Goal: Find specific page/section: Find specific page/section

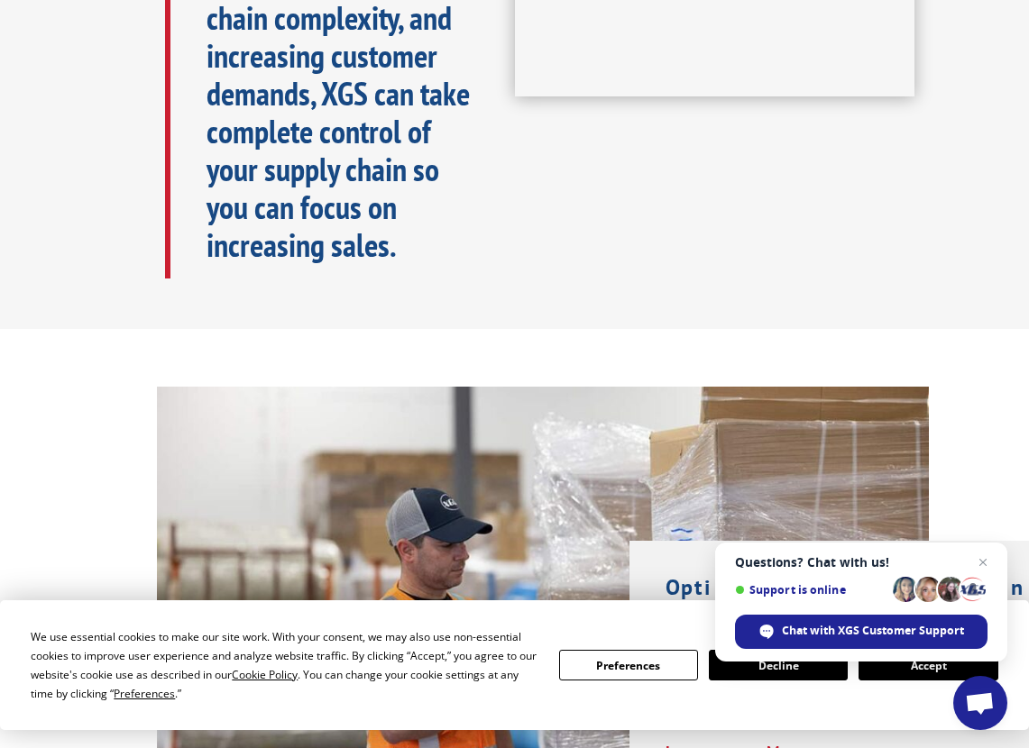
scroll to position [1058, 0]
click at [984, 566] on span "Close chat" at bounding box center [983, 563] width 23 height 23
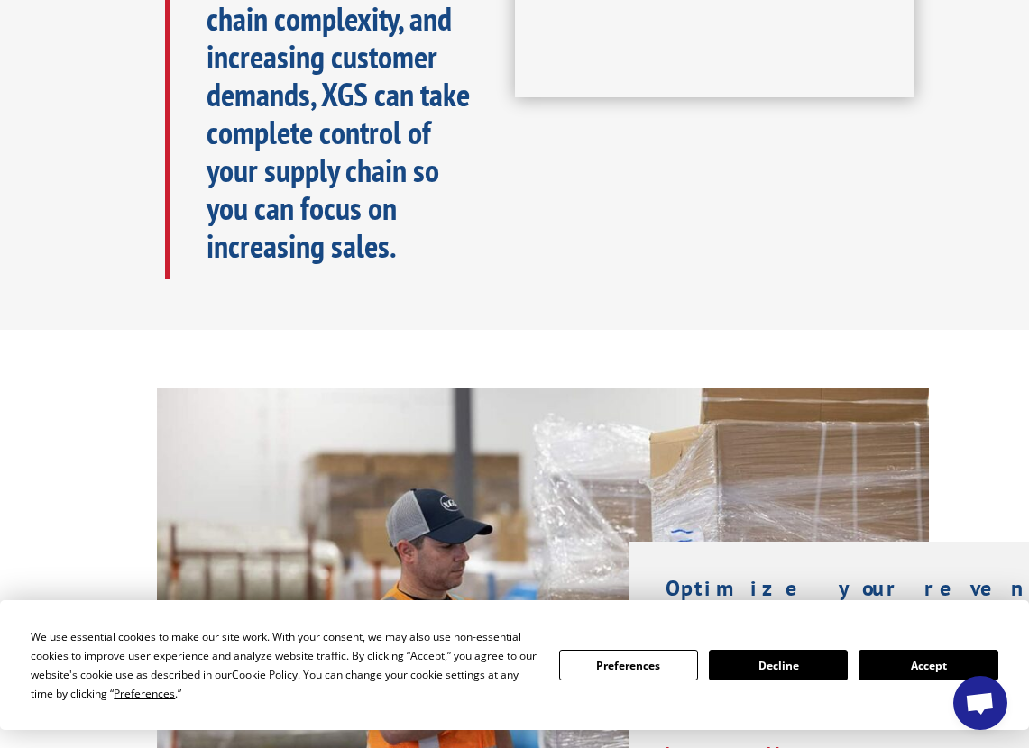
click at [936, 667] on button "Accept" at bounding box center [927, 665] width 139 height 31
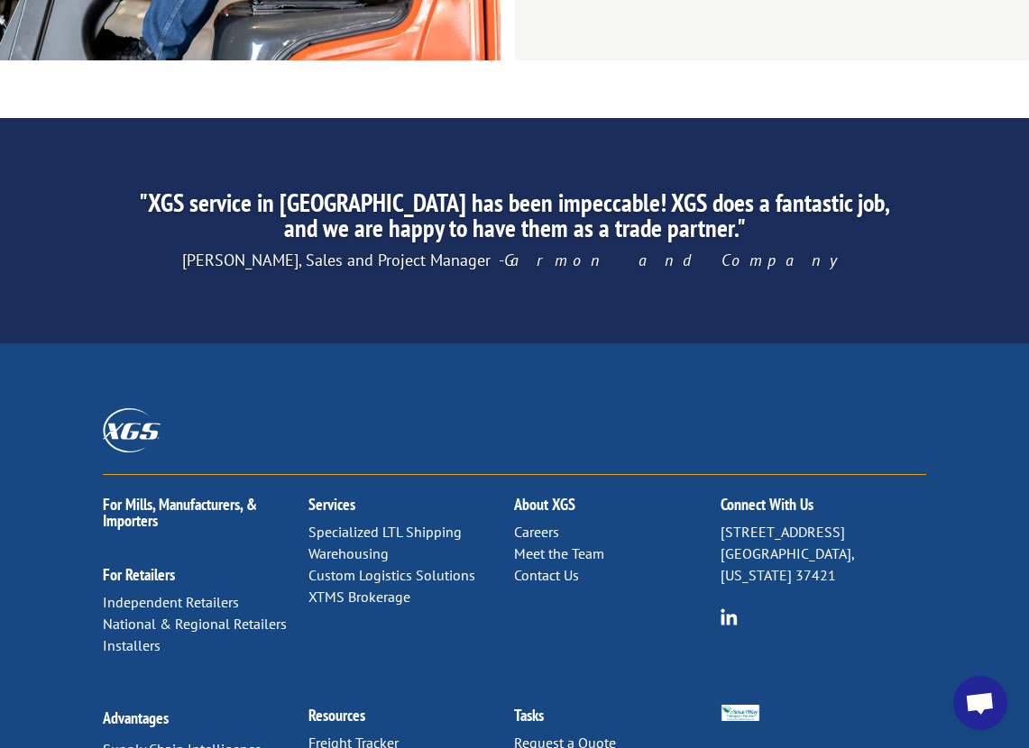
scroll to position [2943, 0]
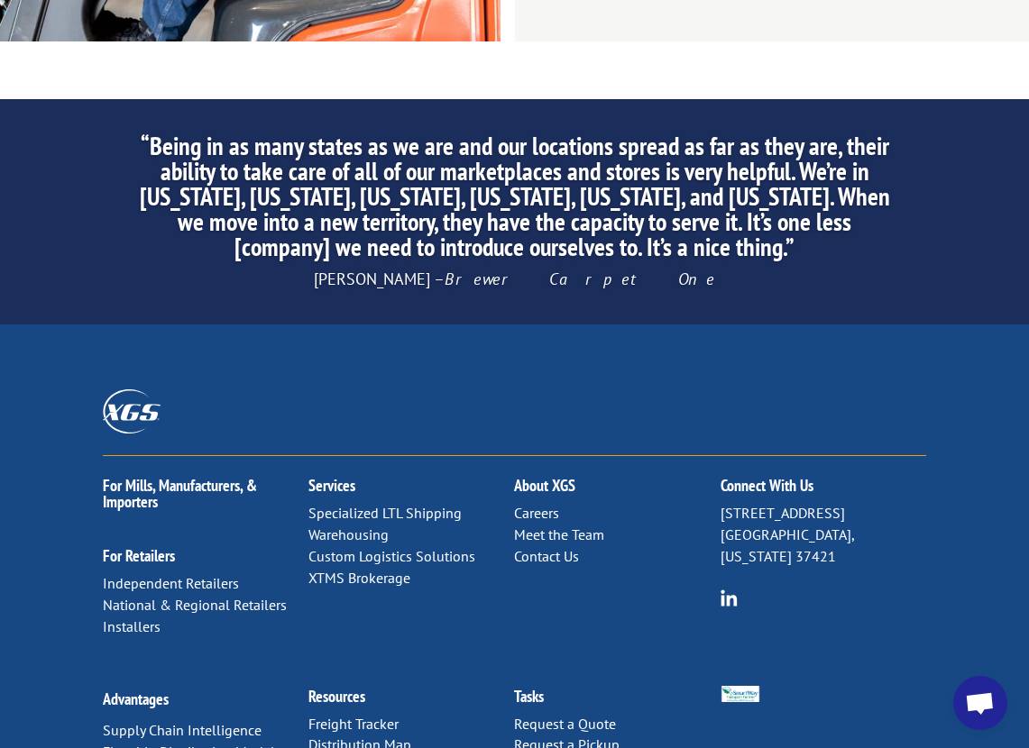
click at [349, 736] on link "Distribution Map" at bounding box center [359, 745] width 103 height 18
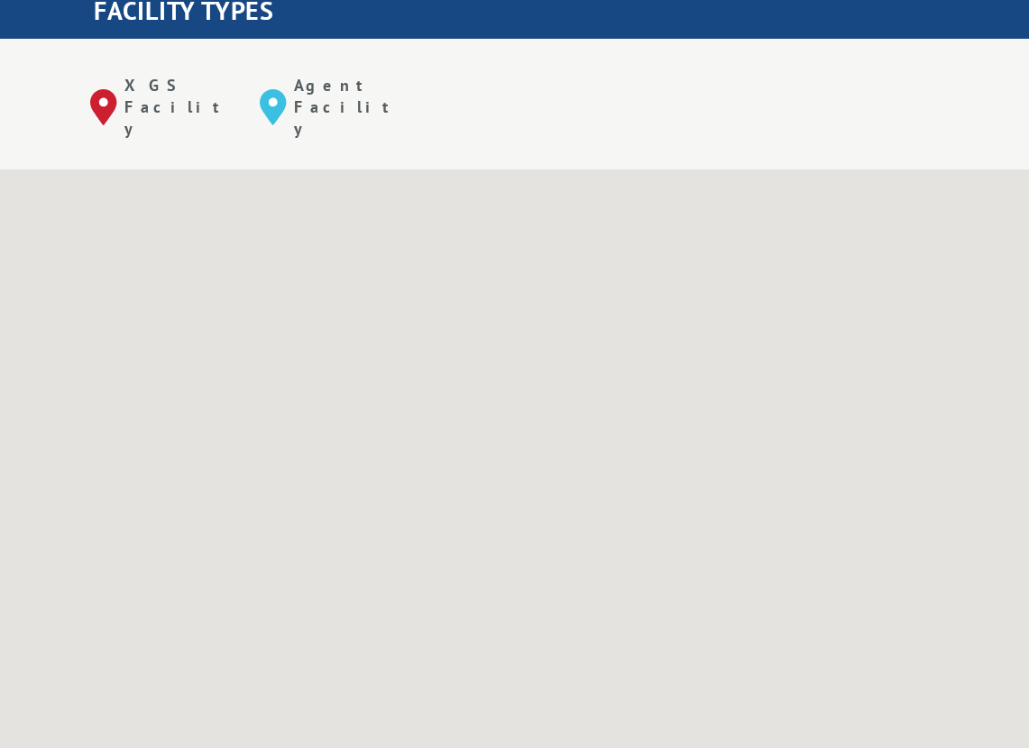
scroll to position [720, 0]
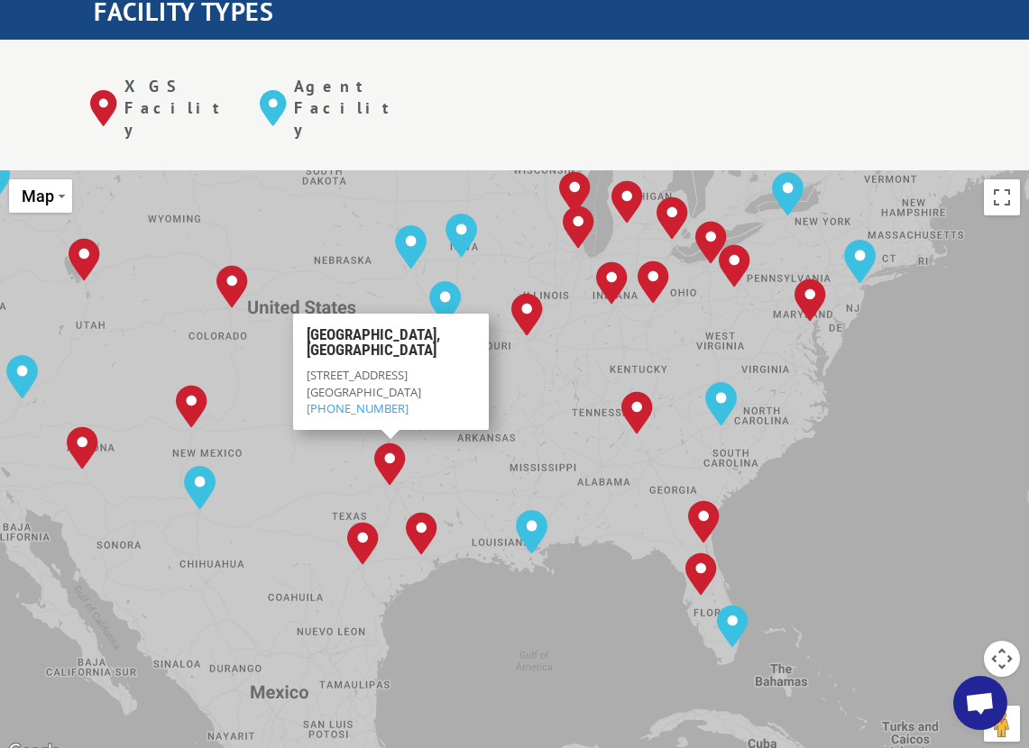
drag, startPoint x: 706, startPoint y: 472, endPoint x: 554, endPoint y: 368, distance: 184.8
click at [554, 368] on div "Albuquerque, NM Baltimore, MD Boise, ID Charlotte, NC Chicago, IL Chino, CA Cle…" at bounding box center [514, 466] width 1029 height 593
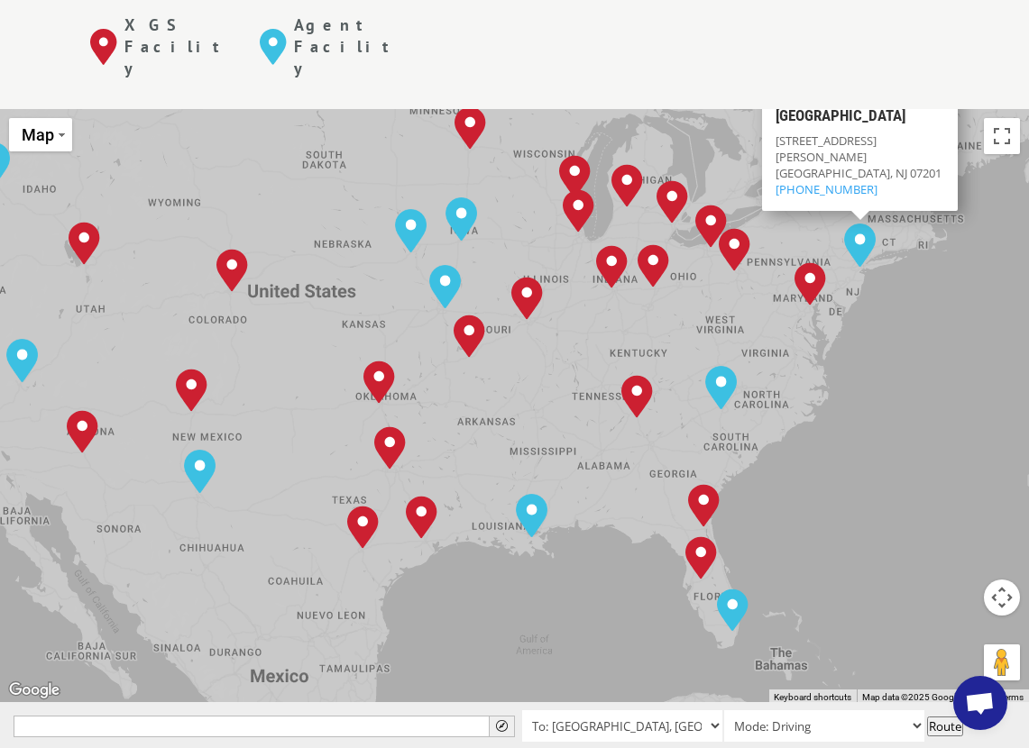
scroll to position [785, 0]
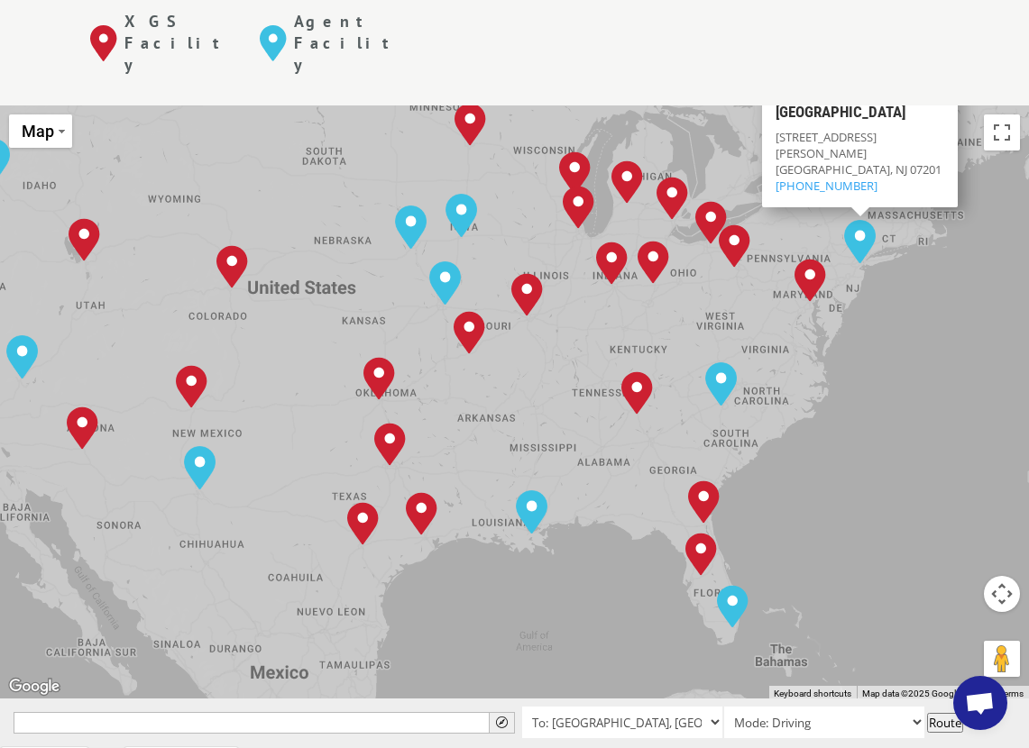
click at [996, 576] on button "Map camera controls" at bounding box center [1002, 594] width 36 height 36
click at [948, 531] on button "Zoom in" at bounding box center [957, 549] width 36 height 36
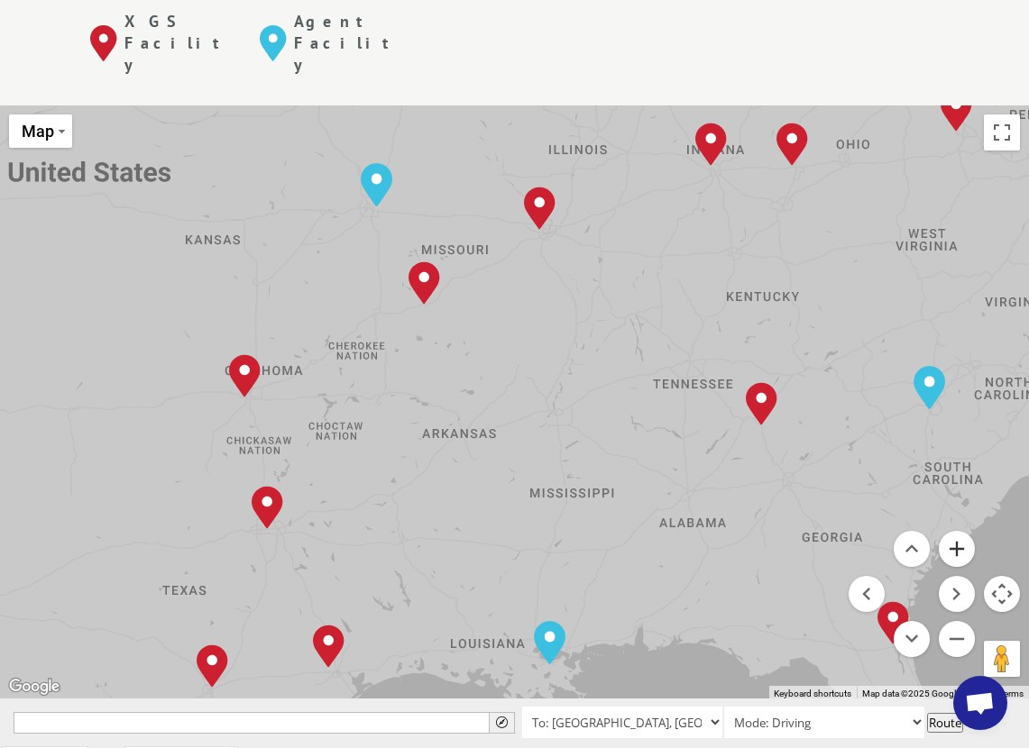
click at [954, 531] on button "Zoom in" at bounding box center [957, 549] width 36 height 36
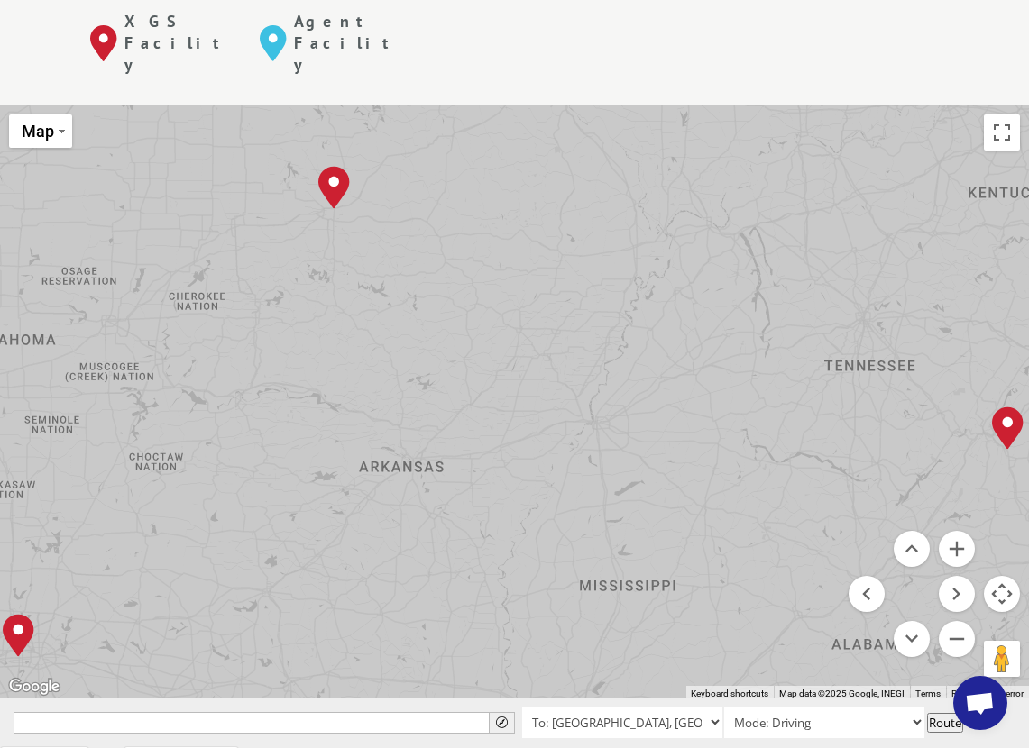
drag, startPoint x: 873, startPoint y: 483, endPoint x: 507, endPoint y: 230, distance: 445.1
click at [507, 230] on div "Albuquerque, NM Baltimore, MD Boise, ID Charlotte, NC Chicago, IL Chino, CA Cle…" at bounding box center [514, 401] width 1029 height 593
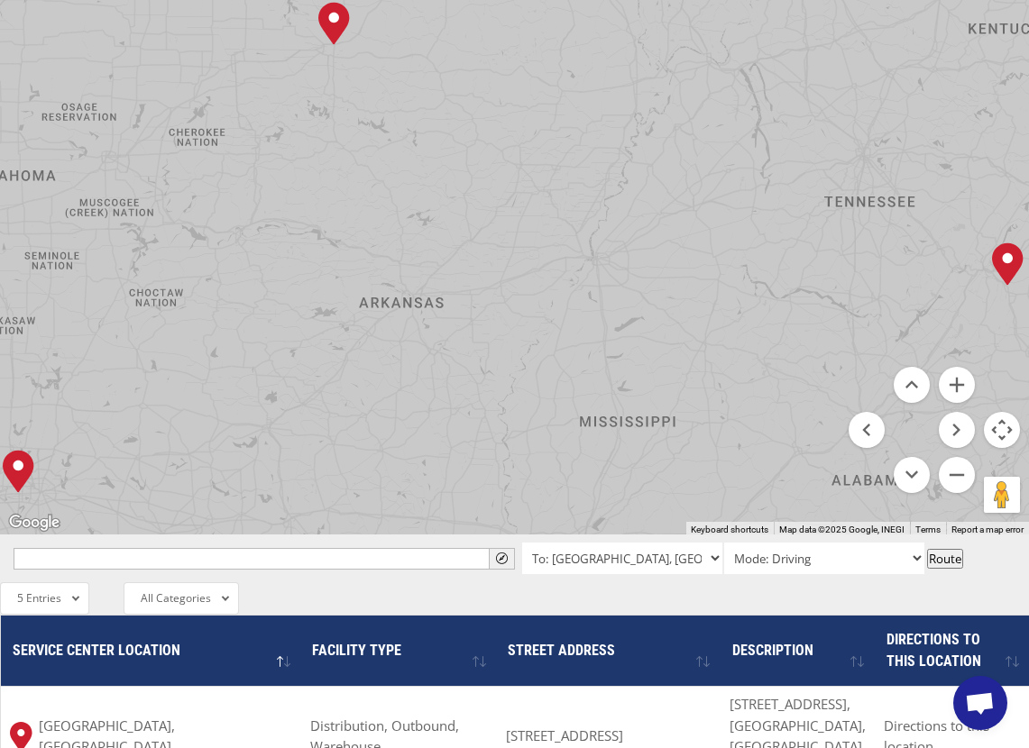
scroll to position [953, 0]
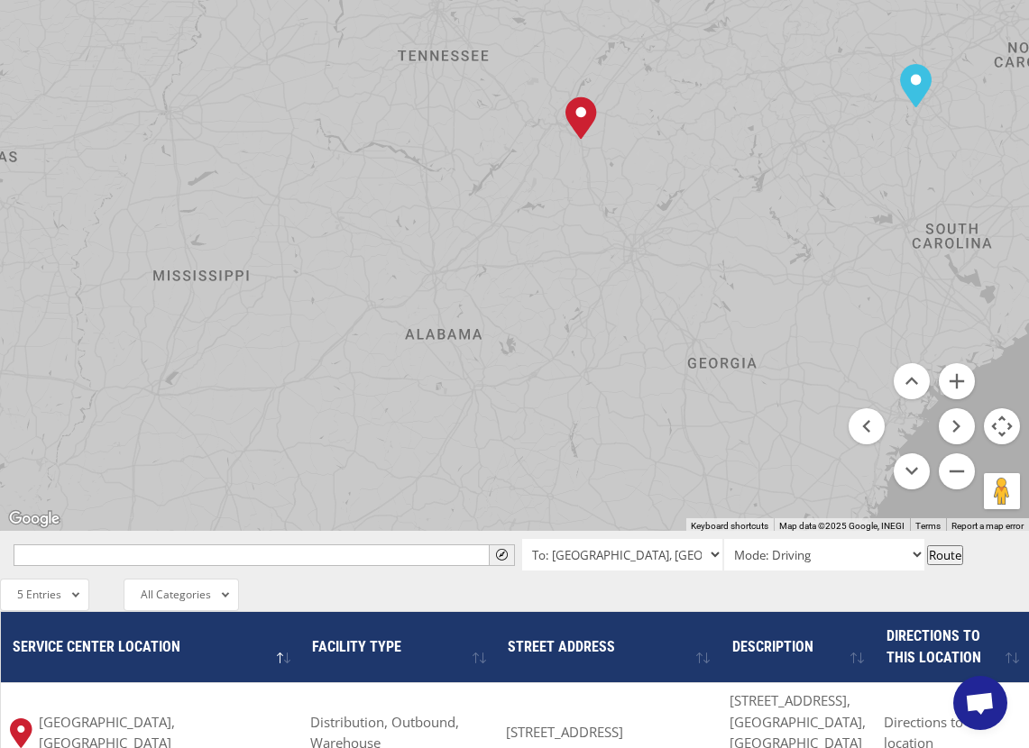
drag, startPoint x: 708, startPoint y: 340, endPoint x: 281, endPoint y: 195, distance: 450.5
click at [281, 195] on div "Albuquerque, NM Baltimore, MD Boise, ID Charlotte, NC Chicago, IL Chino, CA Cle…" at bounding box center [514, 234] width 1029 height 593
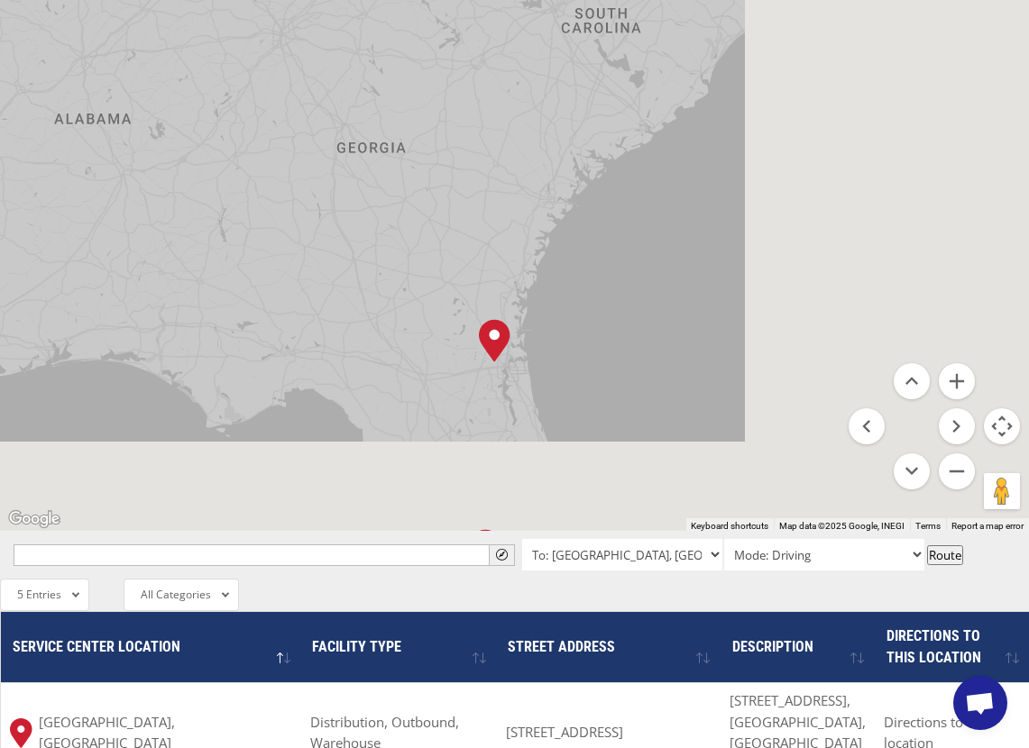
drag, startPoint x: 644, startPoint y: 343, endPoint x: 299, endPoint y: 131, distance: 404.8
click at [291, 122] on div "Albuquerque, NM Baltimore, MD Boise, ID Charlotte, NC Chicago, IL Chino, CA Cle…" at bounding box center [514, 234] width 1029 height 593
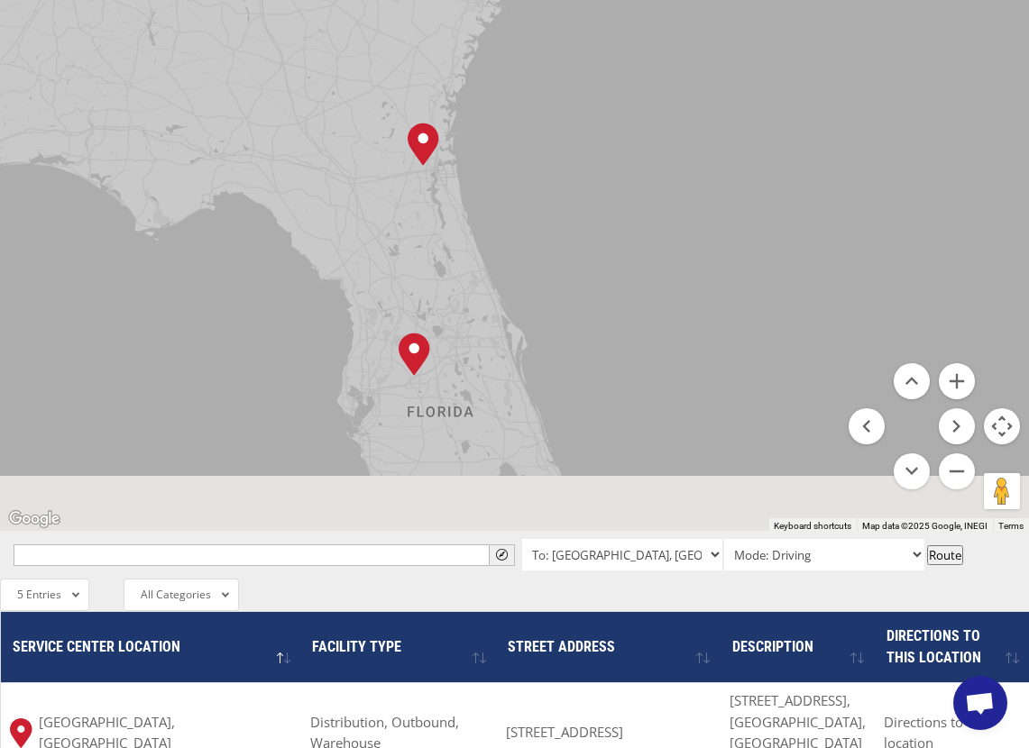
drag, startPoint x: 628, startPoint y: 294, endPoint x: 560, endPoint y: 79, distance: 225.2
click at [560, 78] on div "Albuquerque, NM Baltimore, MD Boise, ID Charlotte, NC Chicago, IL Chino, CA Cle…" at bounding box center [514, 234] width 1029 height 593
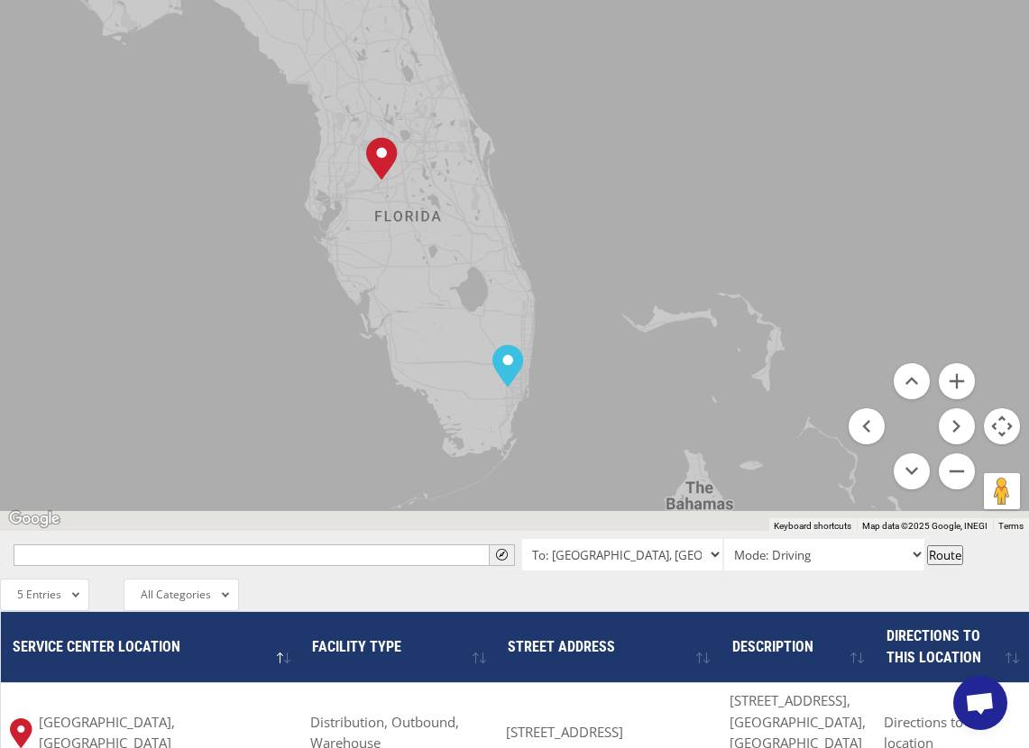
drag, startPoint x: 642, startPoint y: 241, endPoint x: 614, endPoint y: 91, distance: 152.2
click at [614, 91] on div "Albuquerque, NM Baltimore, MD Boise, ID Charlotte, NC Chicago, IL Chino, CA Cle…" at bounding box center [514, 234] width 1029 height 593
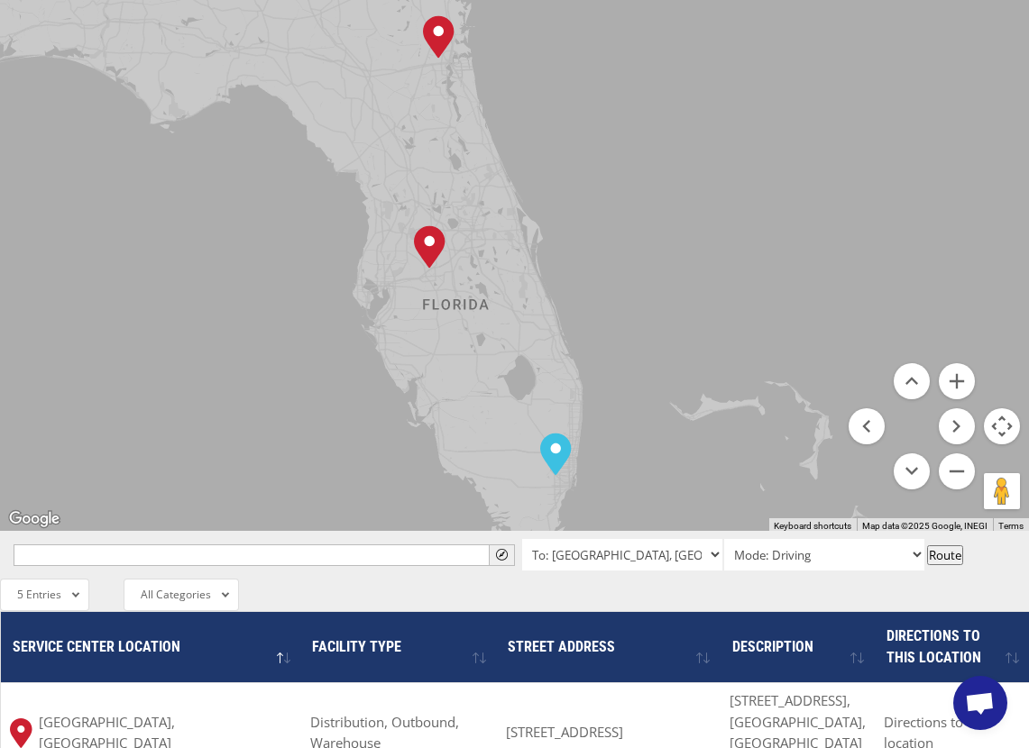
drag, startPoint x: 641, startPoint y: 207, endPoint x: 691, endPoint y: 298, distance: 103.7
click at [691, 298] on div "Albuquerque, NM Baltimore, MD Boise, ID Charlotte, NC Chicago, IL Chino, CA Cle…" at bounding box center [514, 234] width 1029 height 593
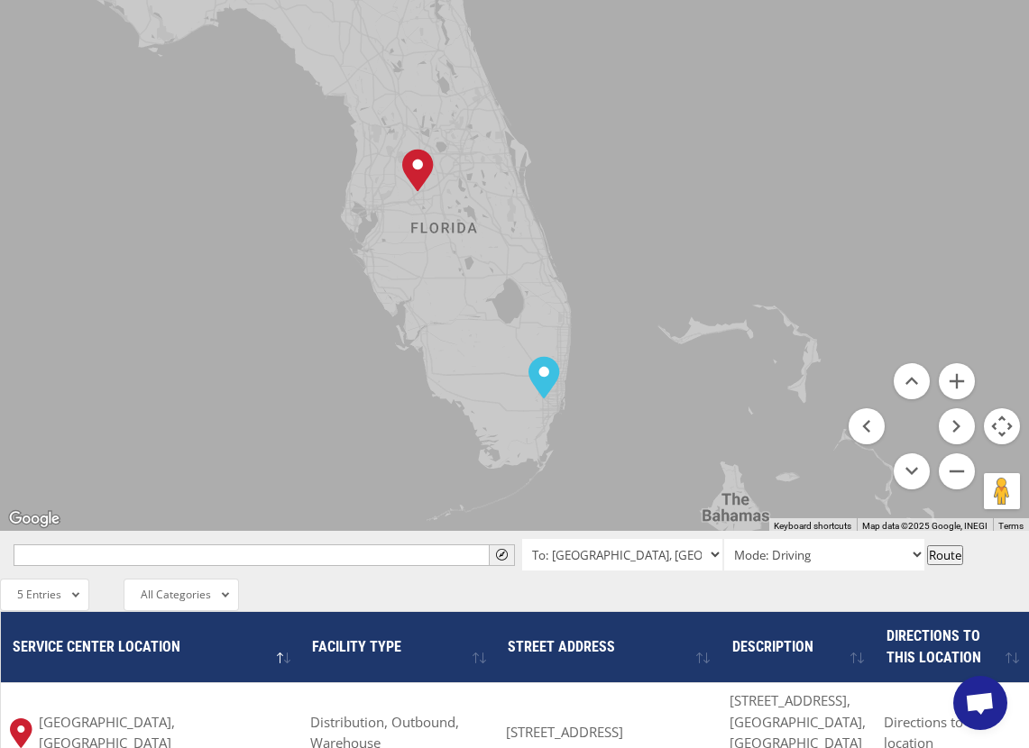
drag, startPoint x: 693, startPoint y: 295, endPoint x: 680, endPoint y: 219, distance: 76.9
click at [680, 219] on div "Albuquerque, NM Baltimore, MD Boise, ID Charlotte, NC Chicago, IL Chino, CA Cle…" at bounding box center [514, 234] width 1029 height 593
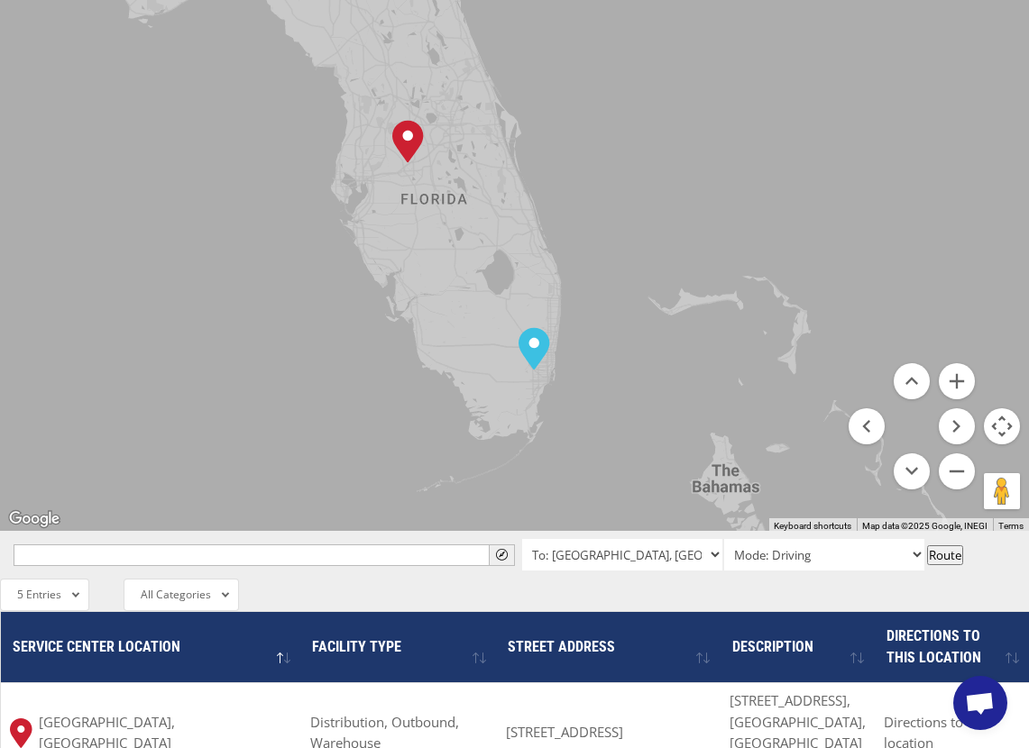
drag, startPoint x: 701, startPoint y: 291, endPoint x: 691, endPoint y: 261, distance: 32.0
click at [691, 261] on div "Albuquerque, NM Baltimore, MD Boise, ID Charlotte, NC Chicago, IL Chino, CA Cle…" at bounding box center [514, 234] width 1029 height 593
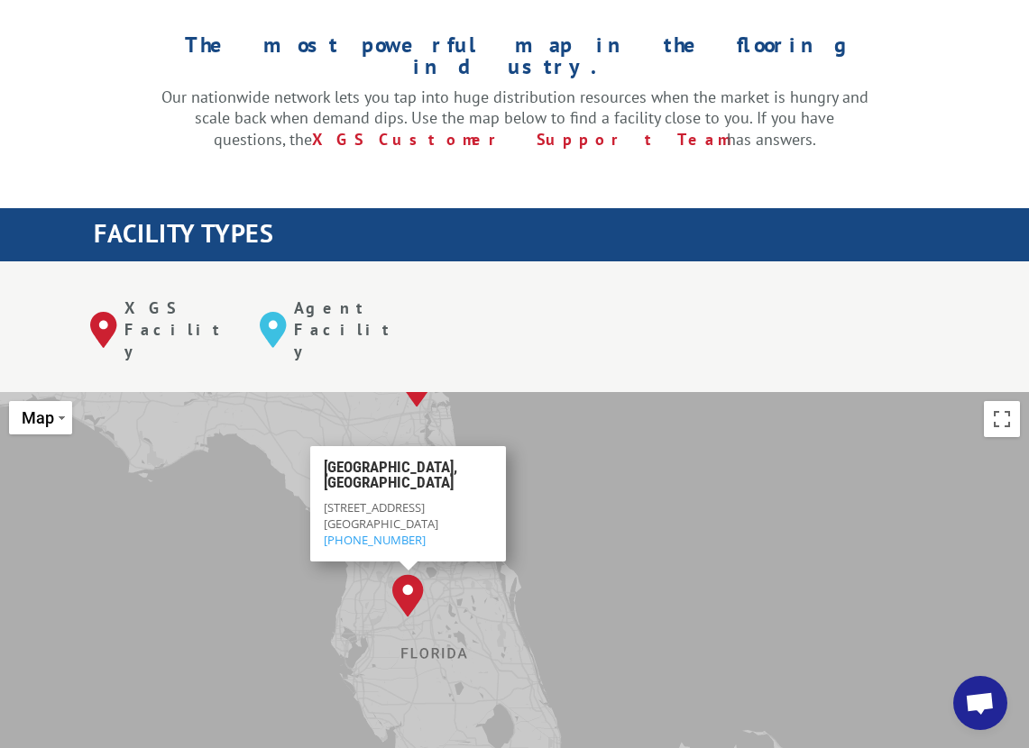
scroll to position [575, 0]
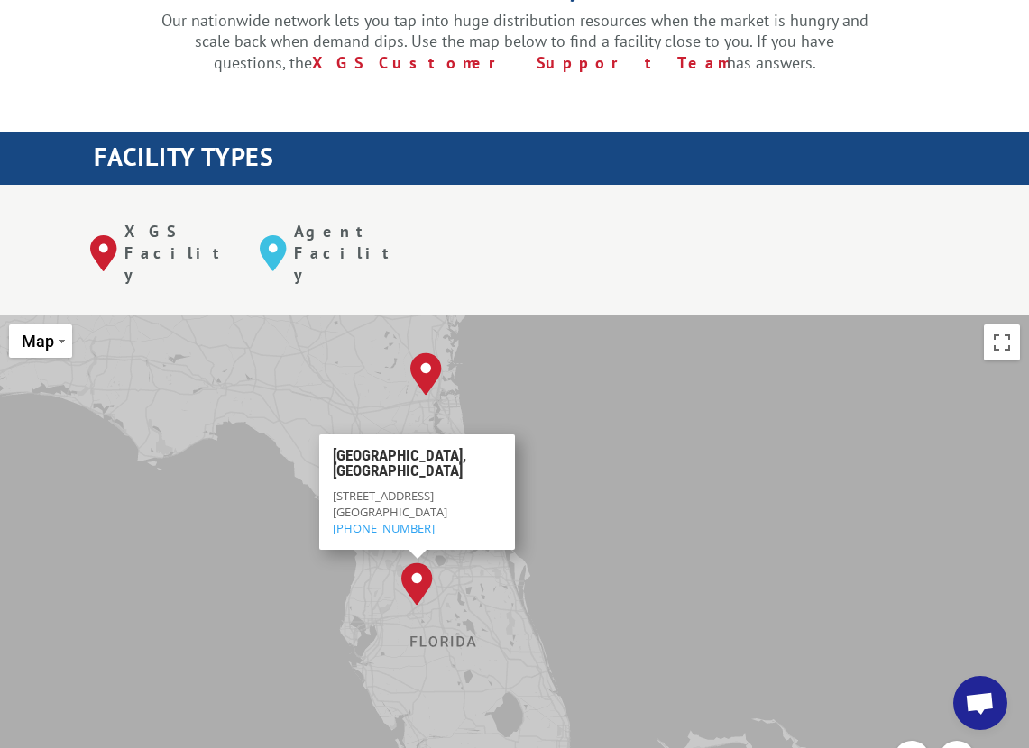
drag, startPoint x: 715, startPoint y: 327, endPoint x: 724, endPoint y: 394, distance: 67.3
click at [724, 394] on div "Albuquerque, NM Baltimore, MD Boise, ID Charlotte, NC Chicago, IL Chino, CA Cle…" at bounding box center [514, 612] width 1029 height 593
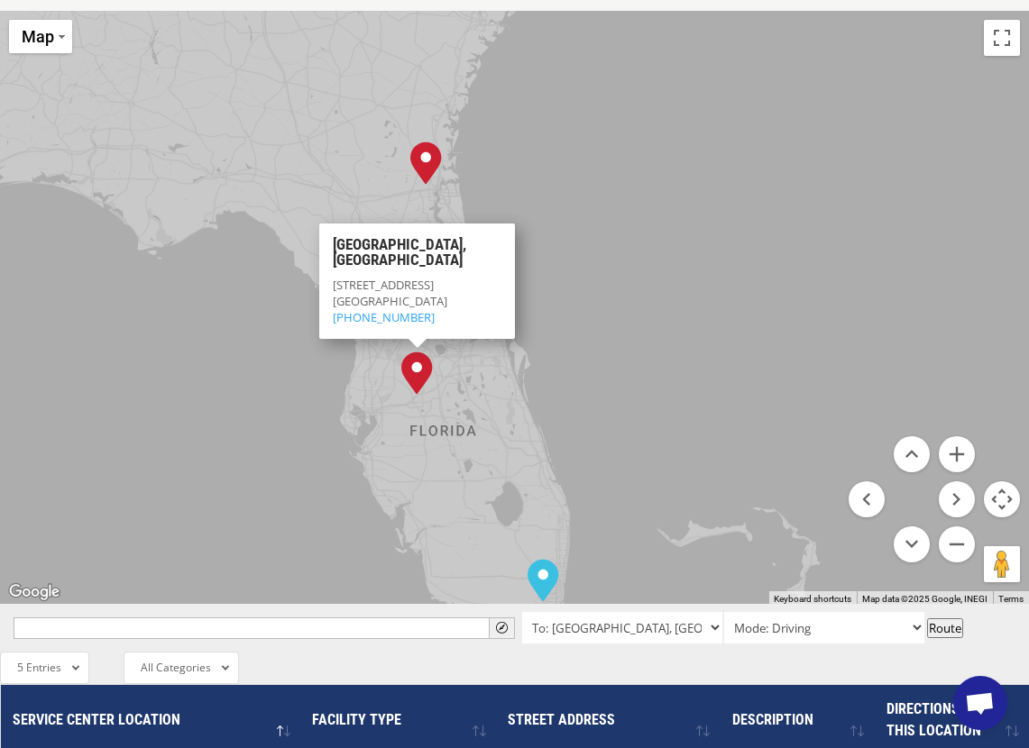
scroll to position [876, 0]
